Goal: Task Accomplishment & Management: Complete application form

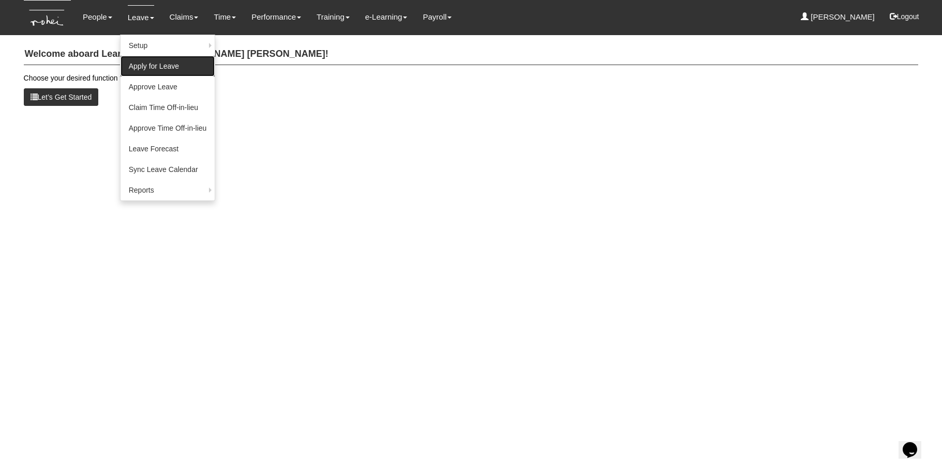
click at [136, 66] on link "Apply for Leave" at bounding box center [167, 66] width 95 height 21
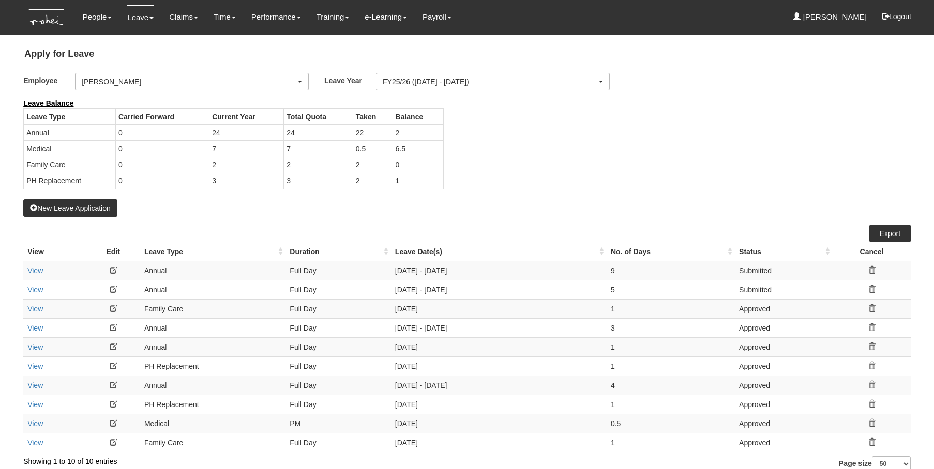
select select "50"
click at [102, 207] on button "New Leave Application" at bounding box center [70, 209] width 94 height 18
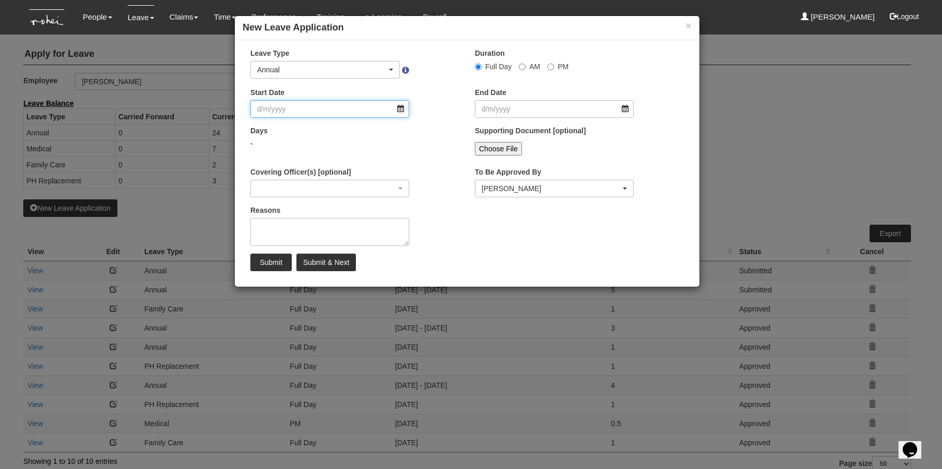
click at [401, 111] on input "Start Date" at bounding box center [329, 109] width 159 height 18
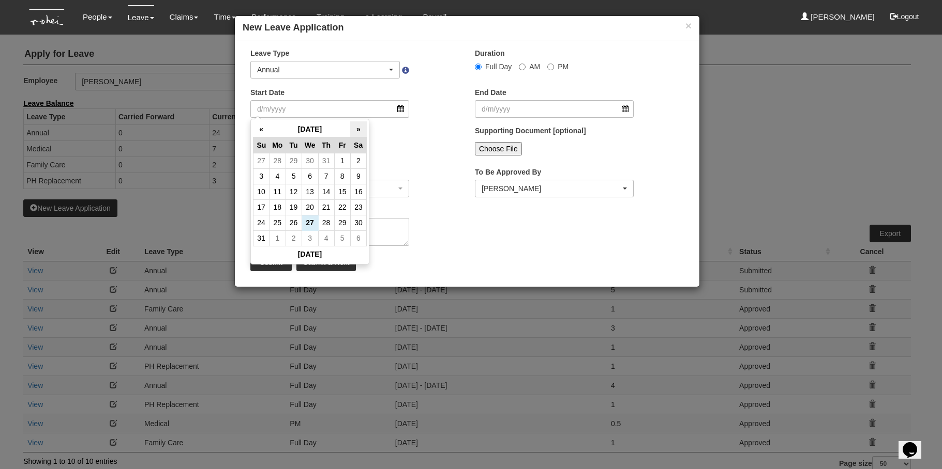
click at [357, 128] on th "»" at bounding box center [358, 130] width 16 height 16
click at [342, 196] on td "19" at bounding box center [342, 192] width 16 height 16
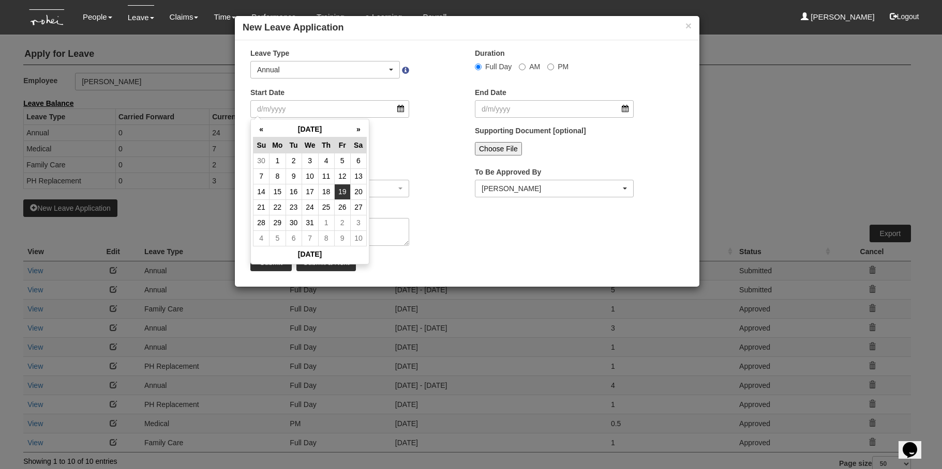
type input "[DATE]"
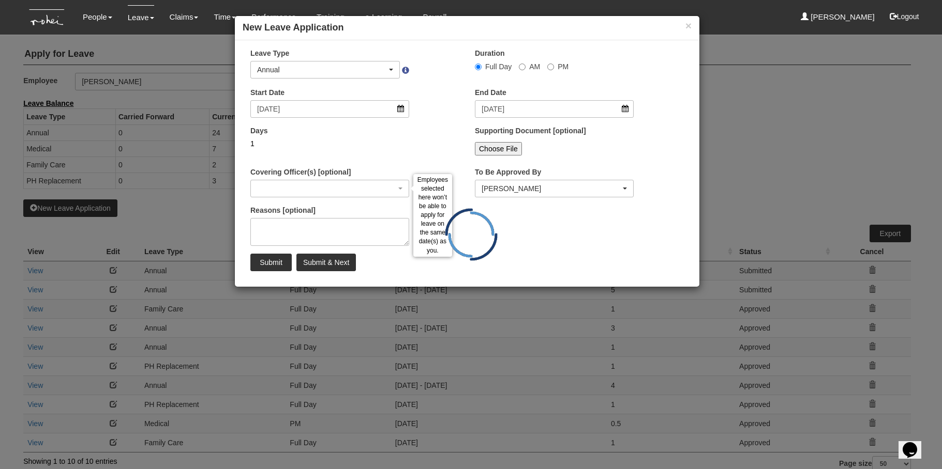
select select
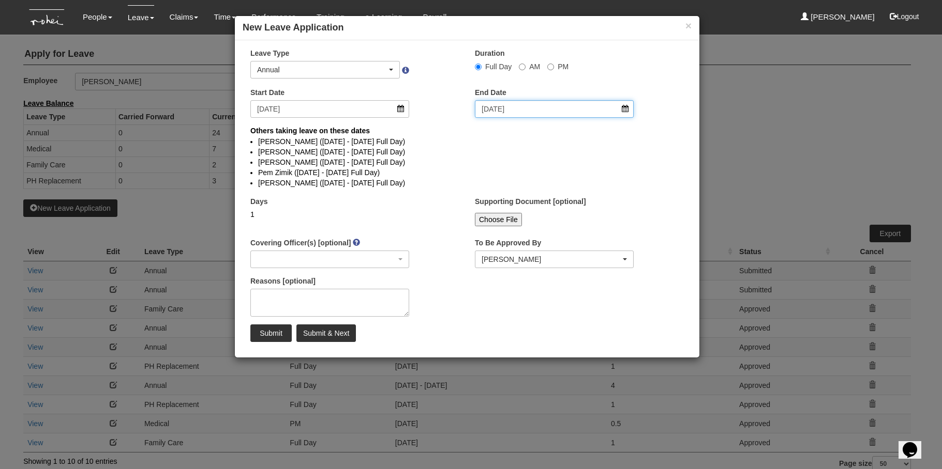
click at [627, 110] on input "[DATE]" at bounding box center [554, 109] width 159 height 18
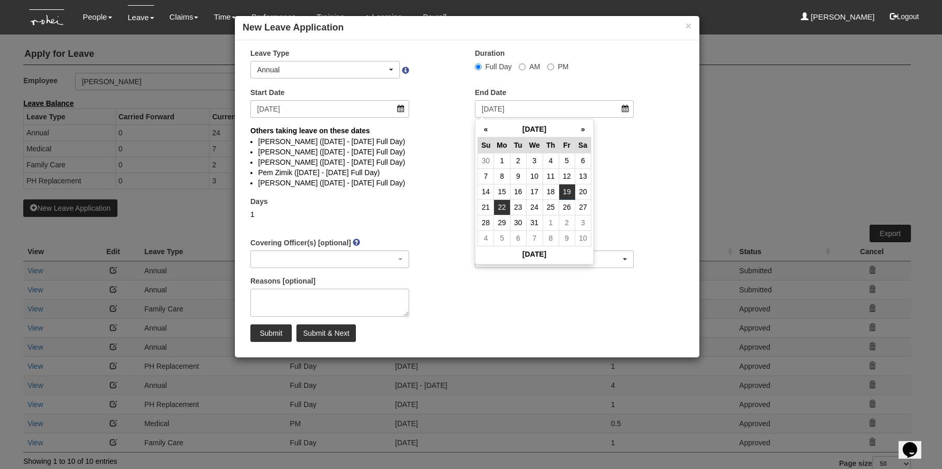
click at [501, 209] on td "22" at bounding box center [502, 208] width 16 height 16
type input "[DATE]"
select select
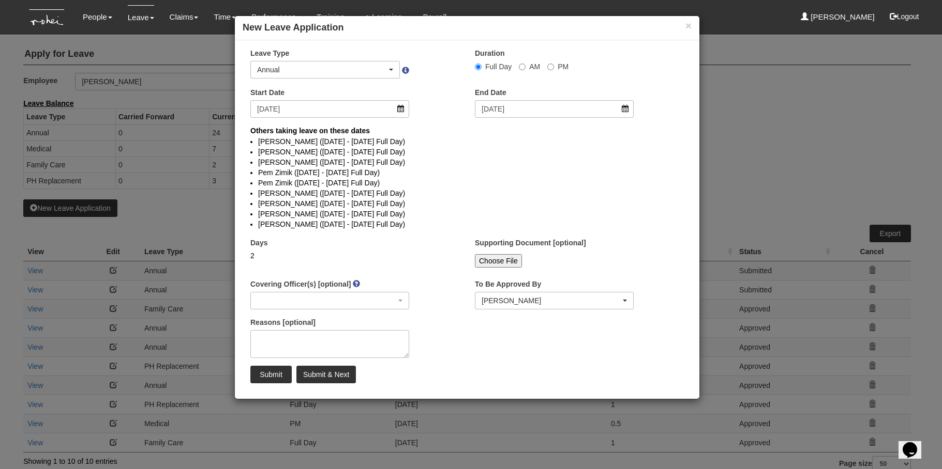
click at [456, 204] on li "[PERSON_NAME] ([DATE] - [DATE] Full Day)" at bounding box center [467, 204] width 418 height 10
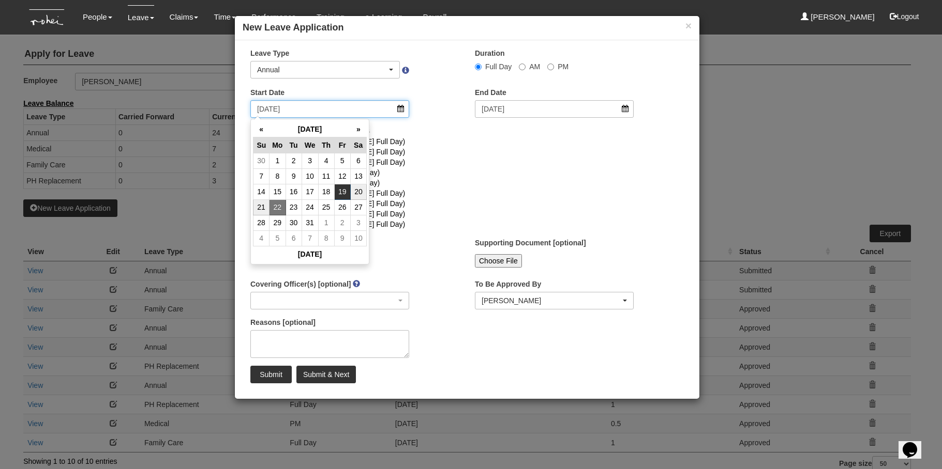
click at [402, 109] on input "[DATE]" at bounding box center [329, 109] width 159 height 18
click at [343, 177] on td "12" at bounding box center [342, 177] width 16 height 16
type input "[DATE]"
select select
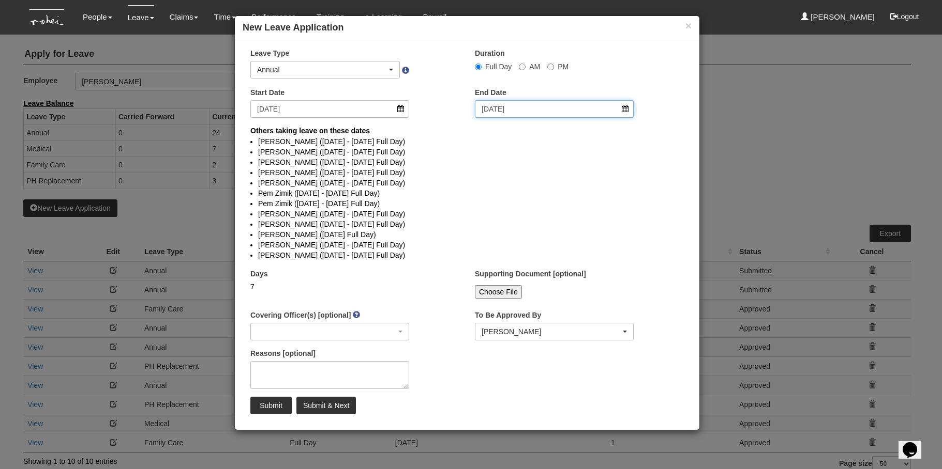
click at [623, 107] on input "[DATE]" at bounding box center [554, 109] width 159 height 18
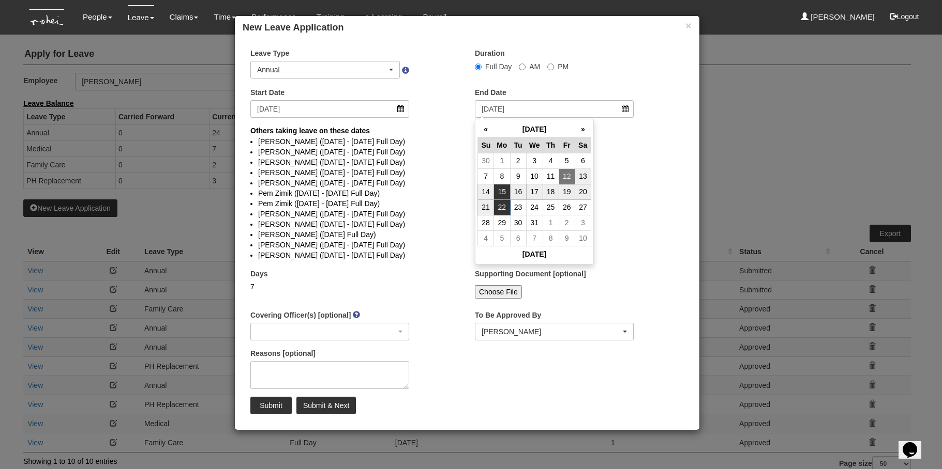
click at [499, 193] on td "15" at bounding box center [502, 192] width 16 height 16
type input "[DATE]"
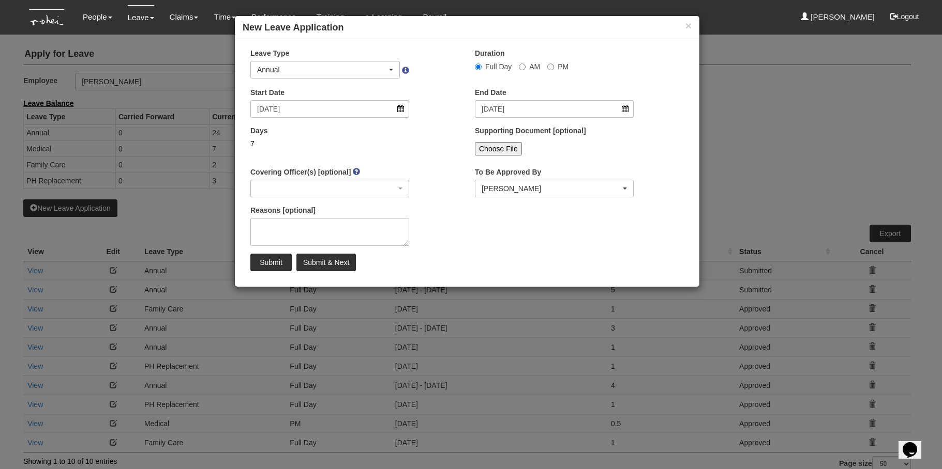
select select
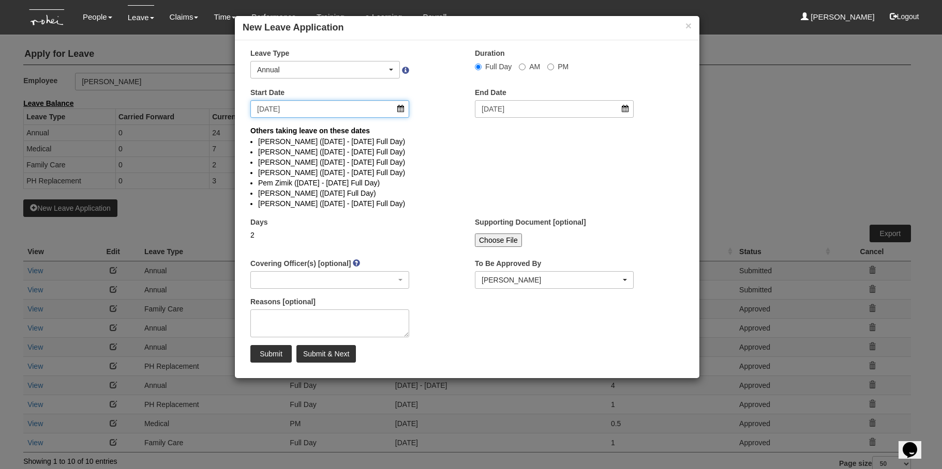
click at [400, 109] on input "[DATE]" at bounding box center [329, 109] width 159 height 18
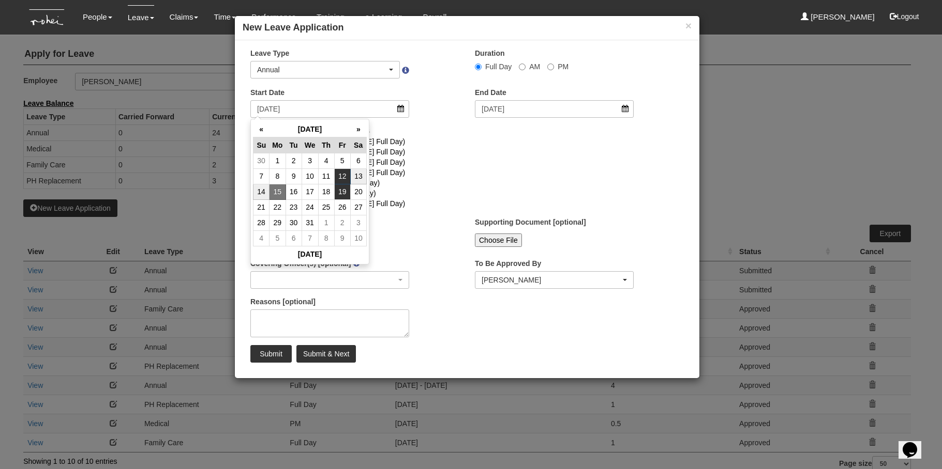
click at [342, 193] on td "19" at bounding box center [342, 192] width 16 height 16
type input "[DATE]"
select select
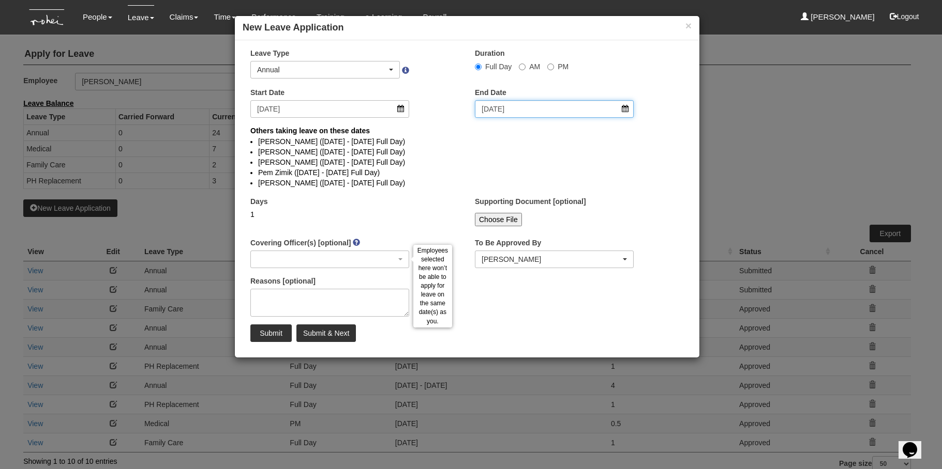
click at [625, 109] on input "[DATE]" at bounding box center [554, 109] width 159 height 18
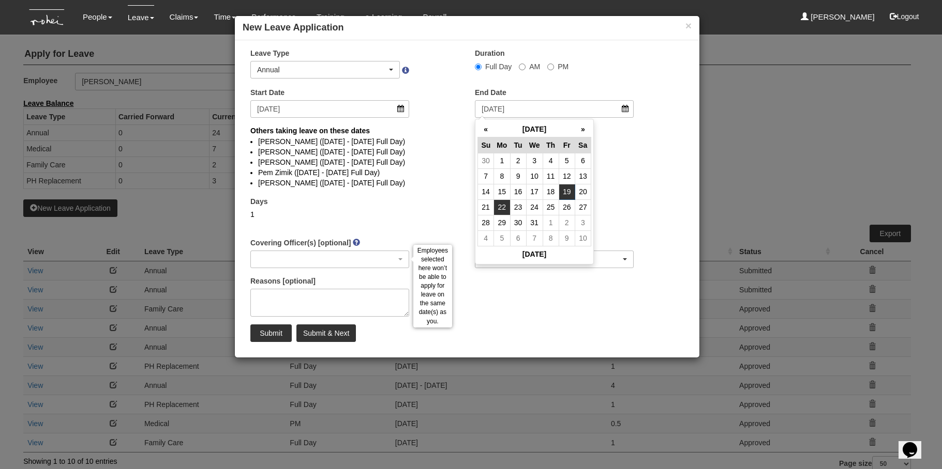
click at [505, 208] on td "22" at bounding box center [502, 208] width 16 height 16
type input "[DATE]"
select select
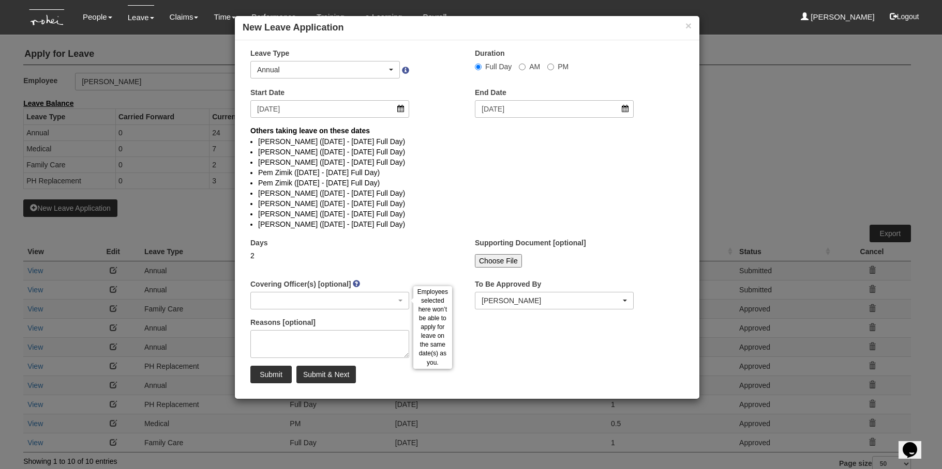
click at [457, 175] on li "Pem Zimik ([DATE] - [DATE] Full Day)" at bounding box center [467, 173] width 418 height 10
click at [688, 25] on button "×" at bounding box center [688, 25] width 6 height 11
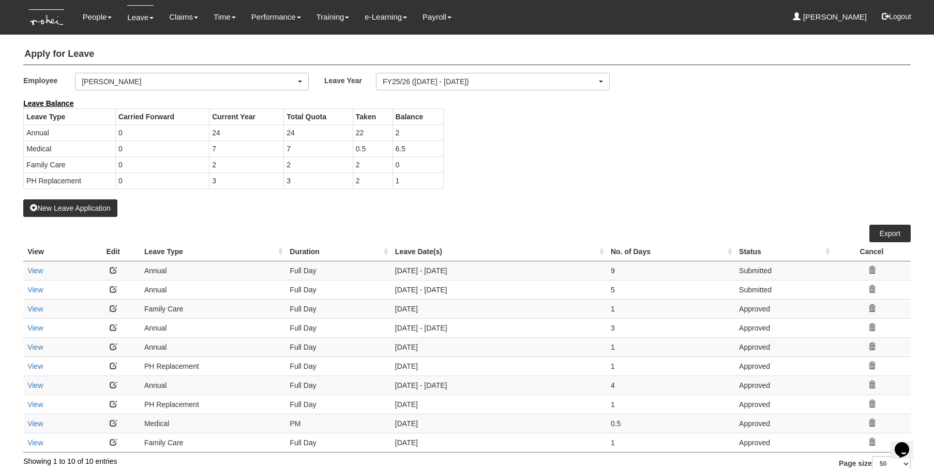
click at [561, 155] on div "Leave Balance Leave Type Carried Forward Current Year Total Quota Taken Balance…" at bounding box center [459, 148] width 887 height 101
